Goal: Task Accomplishment & Management: Use online tool/utility

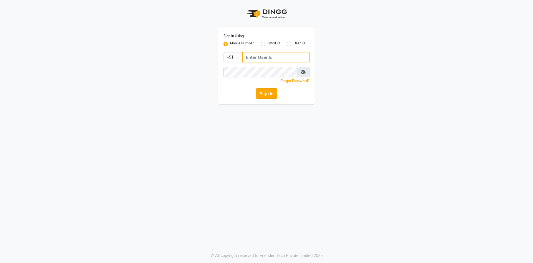
type input "7032417371"
click at [267, 94] on button "Sign In" at bounding box center [266, 93] width 21 height 11
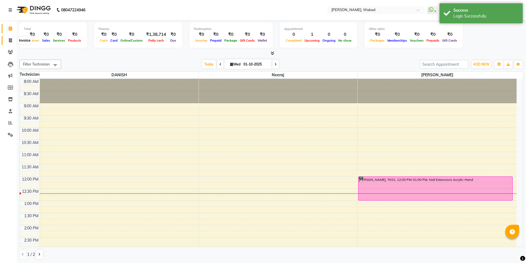
click at [7, 39] on span at bounding box center [11, 40] width 10 height 6
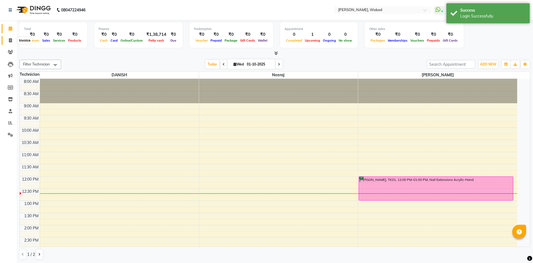
select select "7711"
select select "service"
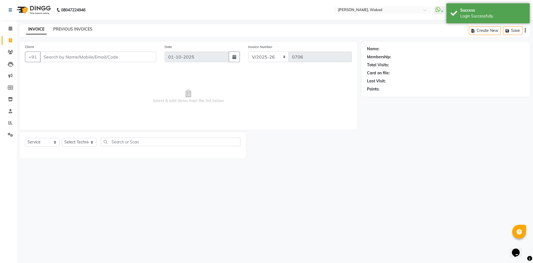
click at [80, 28] on link "PREVIOUS INVOICES" at bounding box center [72, 29] width 39 height 5
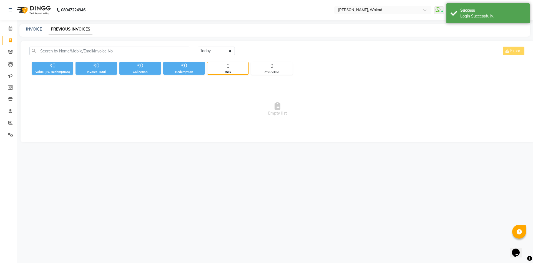
click at [37, 26] on div "INVOICE PREVIOUS INVOICES" at bounding box center [274, 30] width 510 height 12
click at [37, 28] on link "INVOICE" at bounding box center [34, 29] width 16 height 5
select select "service"
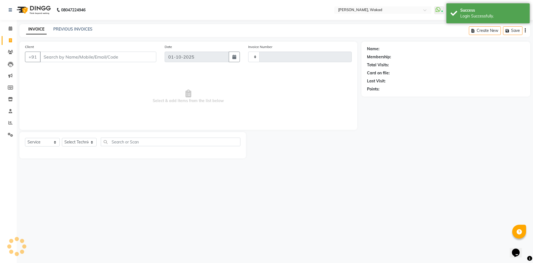
type input "0706"
select select "7711"
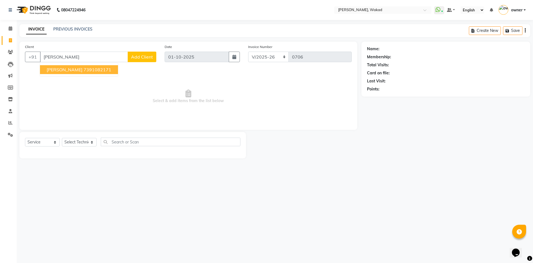
click at [102, 70] on ngb-highlight "7391082171" at bounding box center [98, 70] width 28 height 6
type input "7391082171"
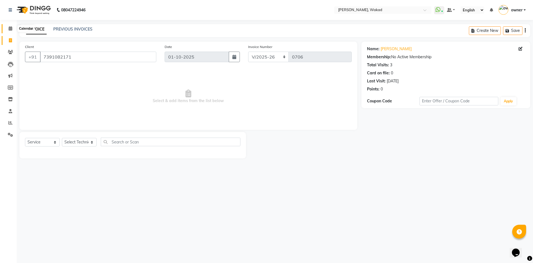
click at [11, 29] on icon at bounding box center [11, 28] width 4 height 4
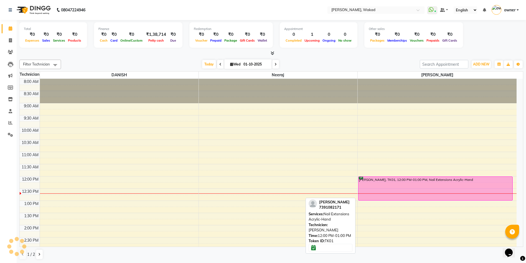
click at [387, 188] on div "[PERSON_NAME], TK01, 12:00 PM-01:00 PM, Nail Extensions Acrylic-Hand" at bounding box center [436, 189] width 154 height 24
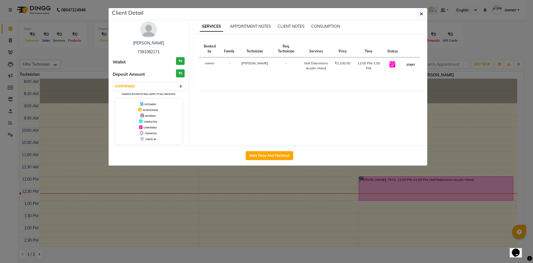
click at [410, 64] on button "START" at bounding box center [410, 64] width 11 height 7
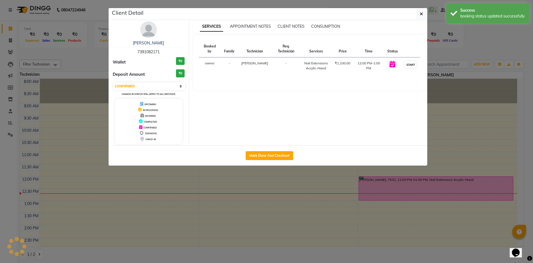
select select "1"
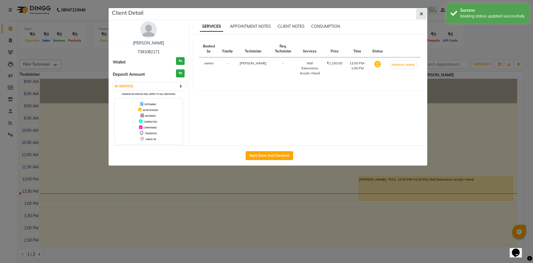
click at [426, 11] on div "Client Detail" at bounding box center [269, 14] width 316 height 12
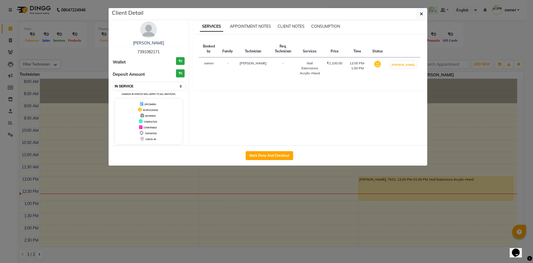
click at [168, 85] on select "Select IN SERVICE CONFIRMED TENTATIVE CHECK IN MARK DONE DROPPED UPCOMING" at bounding box center [149, 86] width 72 height 8
click at [113, 82] on select "Select IN SERVICE CONFIRMED TENTATIVE CHECK IN MARK DONE DROPPED UPCOMING" at bounding box center [149, 86] width 72 height 8
click at [423, 14] on button "button" at bounding box center [421, 14] width 11 height 11
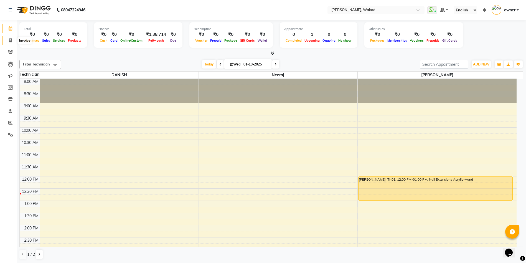
click at [11, 40] on icon at bounding box center [10, 40] width 3 height 4
select select "service"
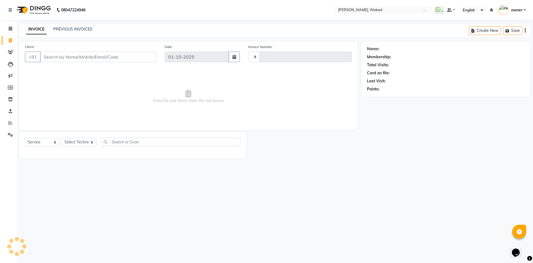
click at [129, 57] on input "Client" at bounding box center [98, 57] width 116 height 11
type input "0706"
select select "7711"
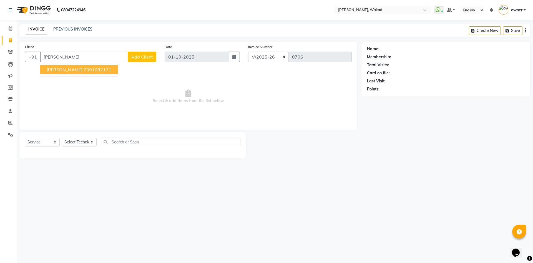
click at [99, 68] on ngb-highlight "7391082171" at bounding box center [98, 70] width 28 height 6
type input "7391082171"
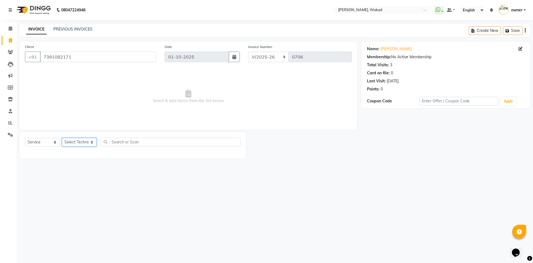
click at [84, 142] on select "Select Technician [PERSON_NAME][GEOGRAPHIC_DATA] DANISH Neeraj owner pooja sach…" at bounding box center [79, 142] width 35 height 9
select select "88369"
click at [62, 138] on select "Select Technician [PERSON_NAME][GEOGRAPHIC_DATA] DANISH Neeraj owner pooja sach…" at bounding box center [79, 142] width 35 height 9
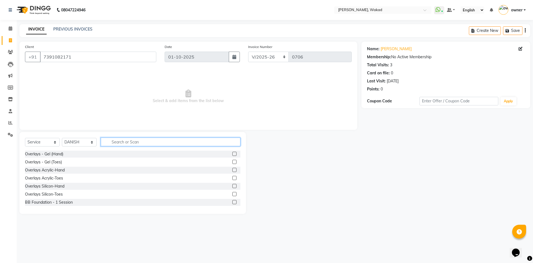
click at [126, 143] on input "text" at bounding box center [171, 142] width 140 height 9
type input "gel"
click at [232, 169] on label at bounding box center [234, 170] width 4 height 4
click at [232, 169] on input "checkbox" at bounding box center [234, 170] width 4 height 4
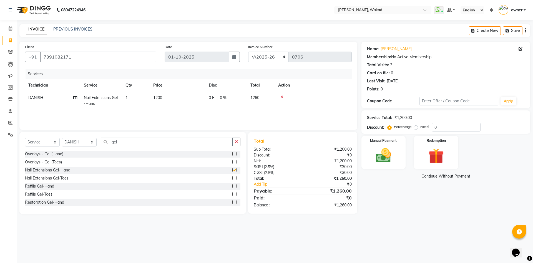
checkbox input "false"
click at [189, 145] on input "gel" at bounding box center [167, 142] width 132 height 9
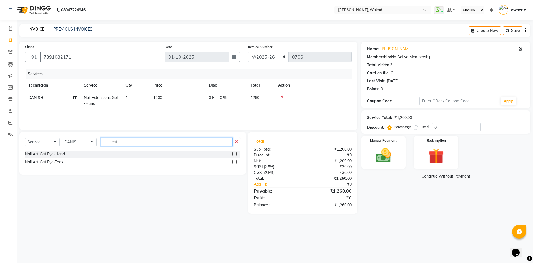
type input "cat"
click at [234, 153] on label at bounding box center [234, 154] width 4 height 4
click at [234, 153] on input "checkbox" at bounding box center [234, 154] width 4 height 4
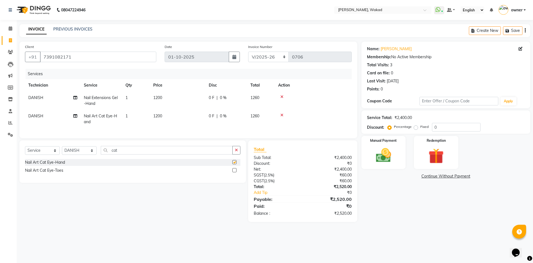
checkbox input "false"
click at [448, 126] on input "0" at bounding box center [456, 127] width 49 height 9
type input "20"
